Goal: Task Accomplishment & Management: Manage account settings

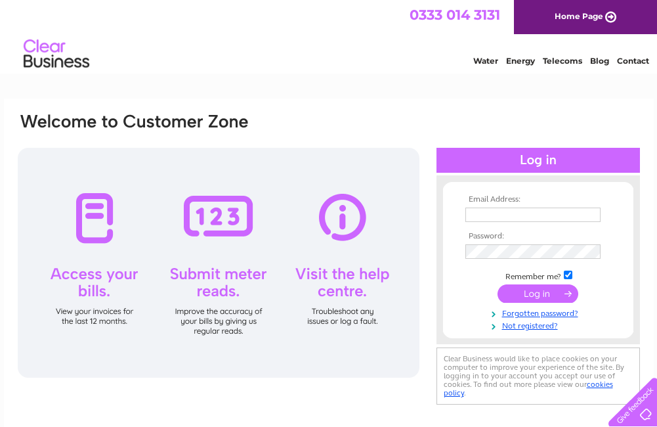
type input "andy@amglazing.com"
click at [535, 292] on input "submit" at bounding box center [538, 293] width 81 height 18
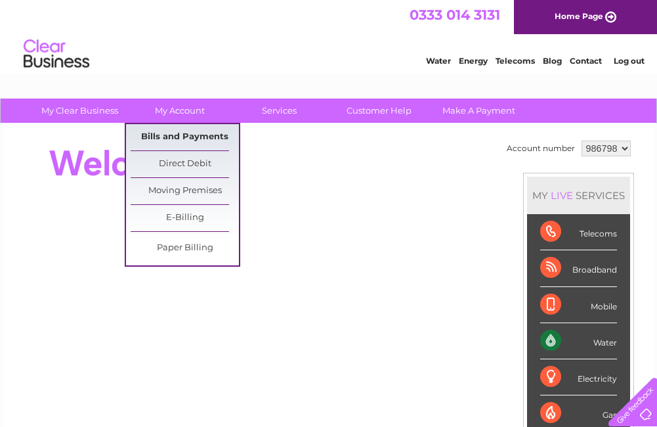
click at [181, 132] on link "Bills and Payments" at bounding box center [185, 137] width 108 height 26
click at [179, 139] on link "Bills and Payments" at bounding box center [185, 137] width 108 height 26
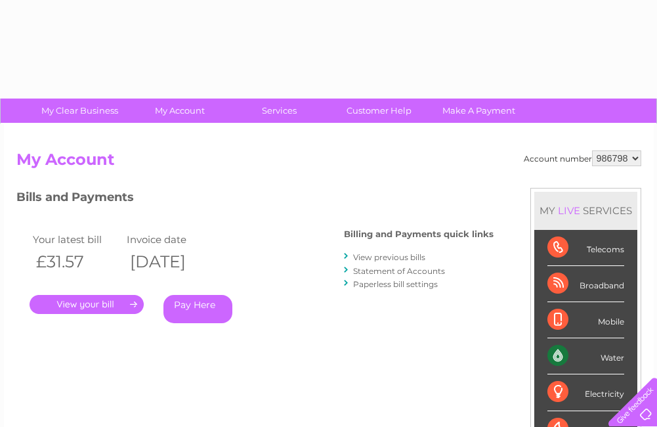
click at [93, 303] on link "." at bounding box center [87, 304] width 114 height 19
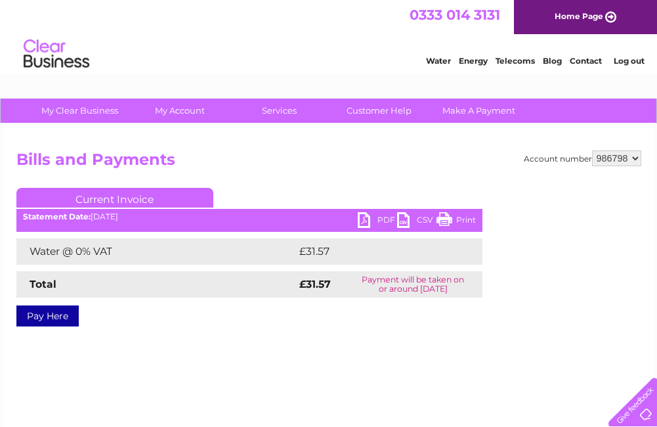
click at [363, 217] on link "PDF" at bounding box center [377, 221] width 39 height 19
